Goal: Task Accomplishment & Management: Use online tool/utility

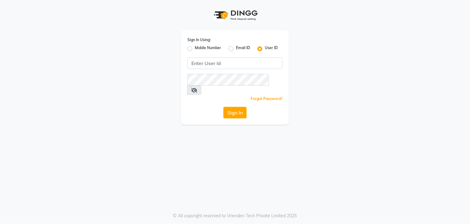
click at [195, 49] on label "Mobile Number" at bounding box center [208, 48] width 26 height 7
click at [195, 49] on input "Mobile Number" at bounding box center [197, 47] width 4 height 4
radio input "true"
radio input "false"
click at [225, 59] on input "Username" at bounding box center [245, 63] width 75 height 12
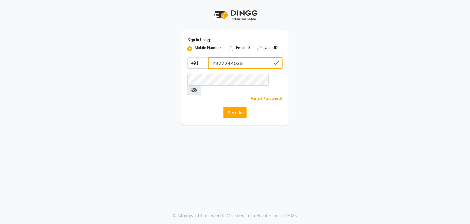
type input "7977244035"
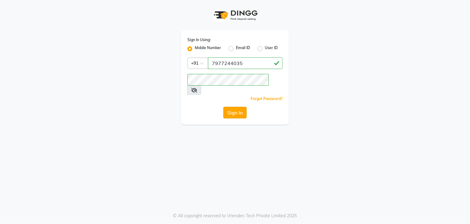
click at [238, 107] on button "Sign In" at bounding box center [234, 113] width 23 height 12
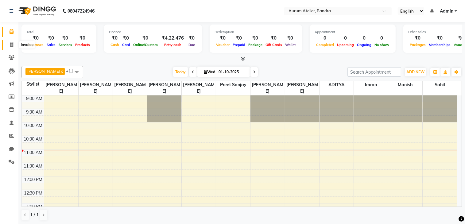
click at [11, 45] on icon at bounding box center [11, 44] width 3 height 5
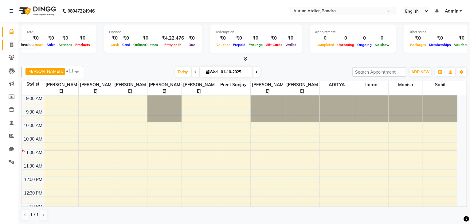
select select "7410"
select select "service"
